Goal: Check status: Check status

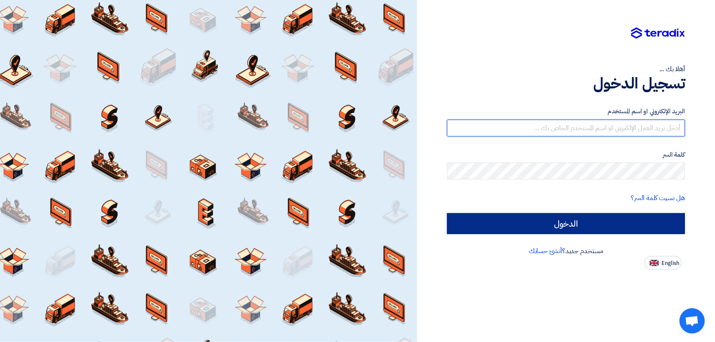
type input "[PERSON_NAME][EMAIL_ADDRESS][DOMAIN_NAME]"
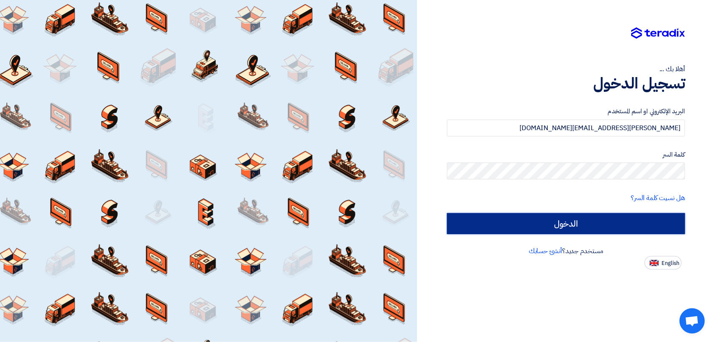
click at [557, 220] on input "الدخول" at bounding box center [566, 223] width 238 height 21
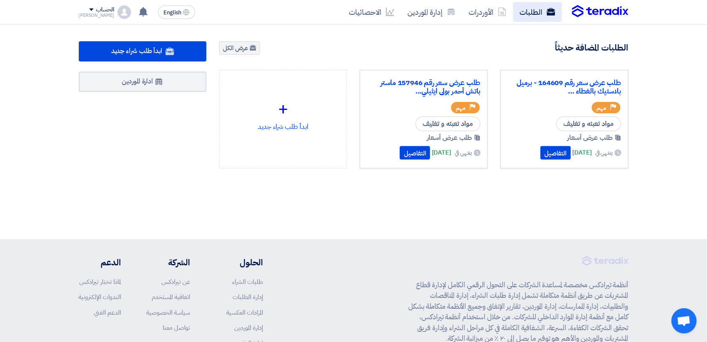
click at [534, 11] on link "الطلبات" at bounding box center [537, 12] width 49 height 20
